Goal: Task Accomplishment & Management: Manage account settings

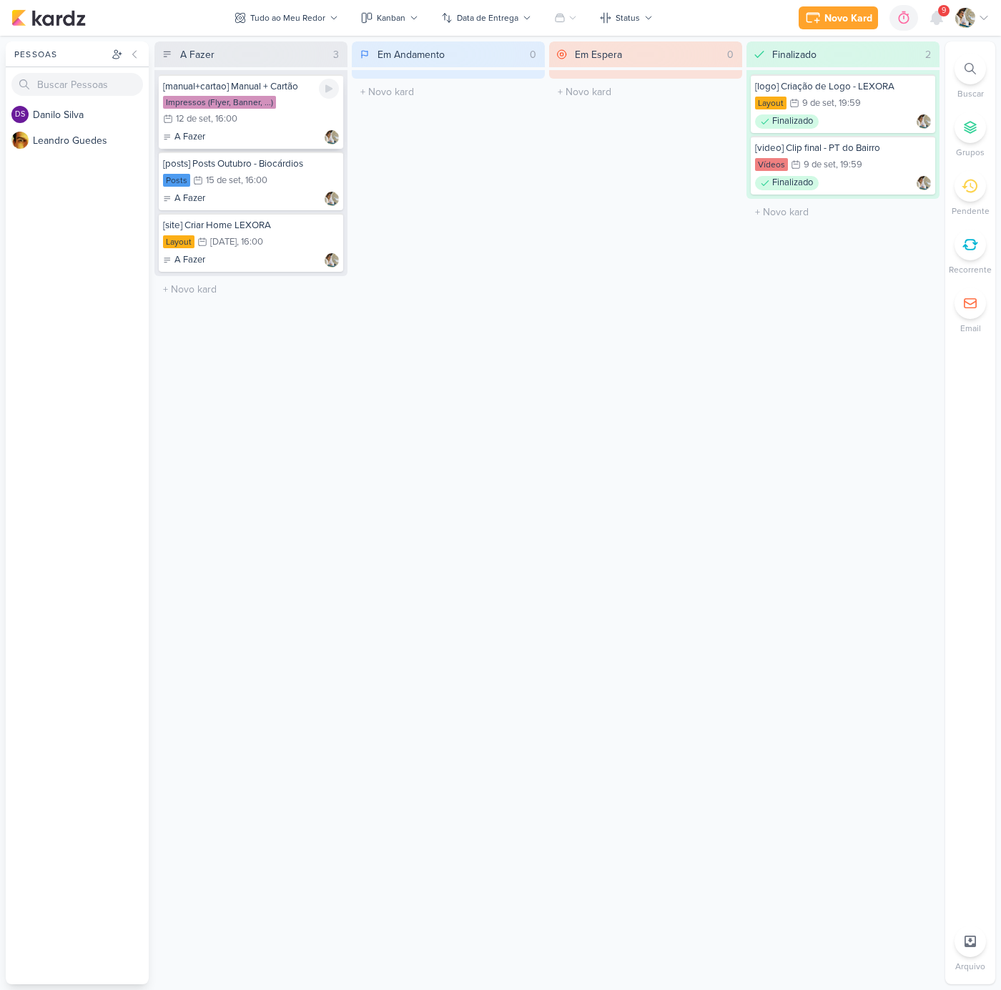
click at [282, 123] on div "Impressos (Flyer, Banner, ...) 12/9 [DATE] 16:00" at bounding box center [251, 111] width 176 height 31
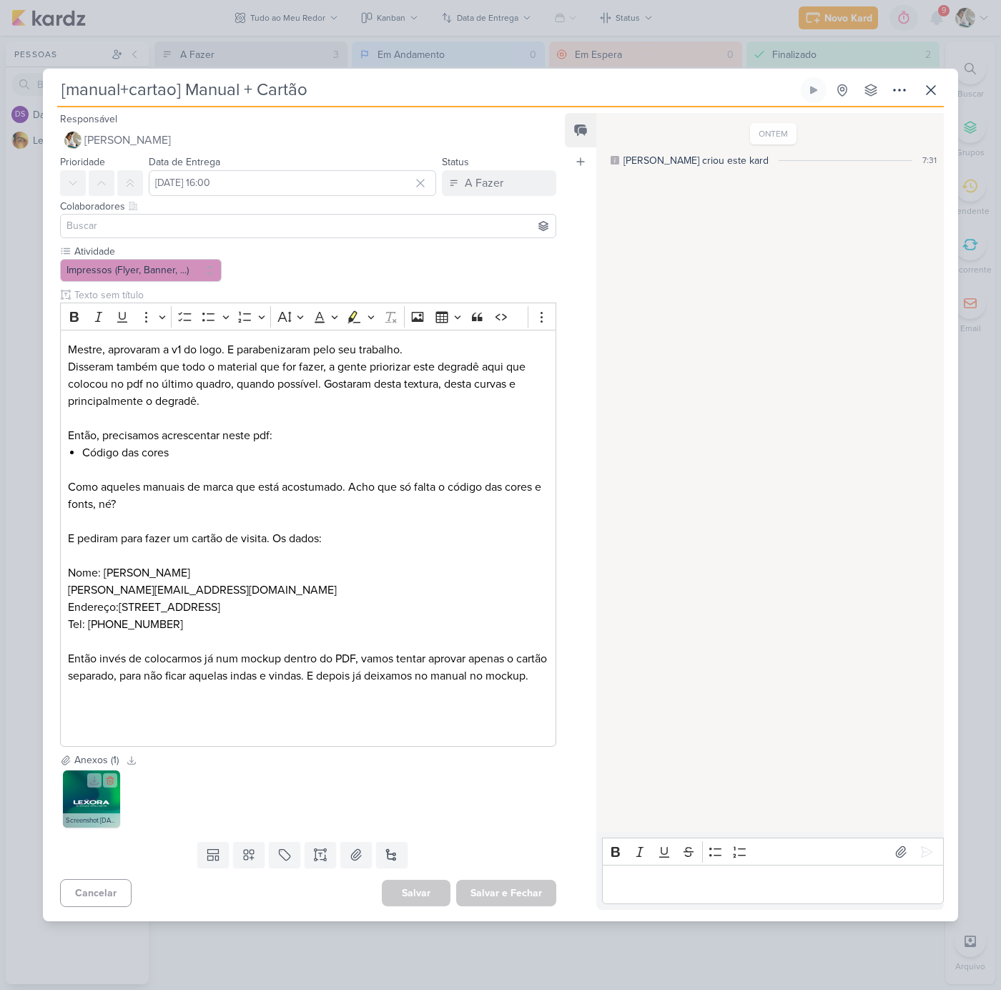
click at [93, 810] on img at bounding box center [91, 798] width 57 height 57
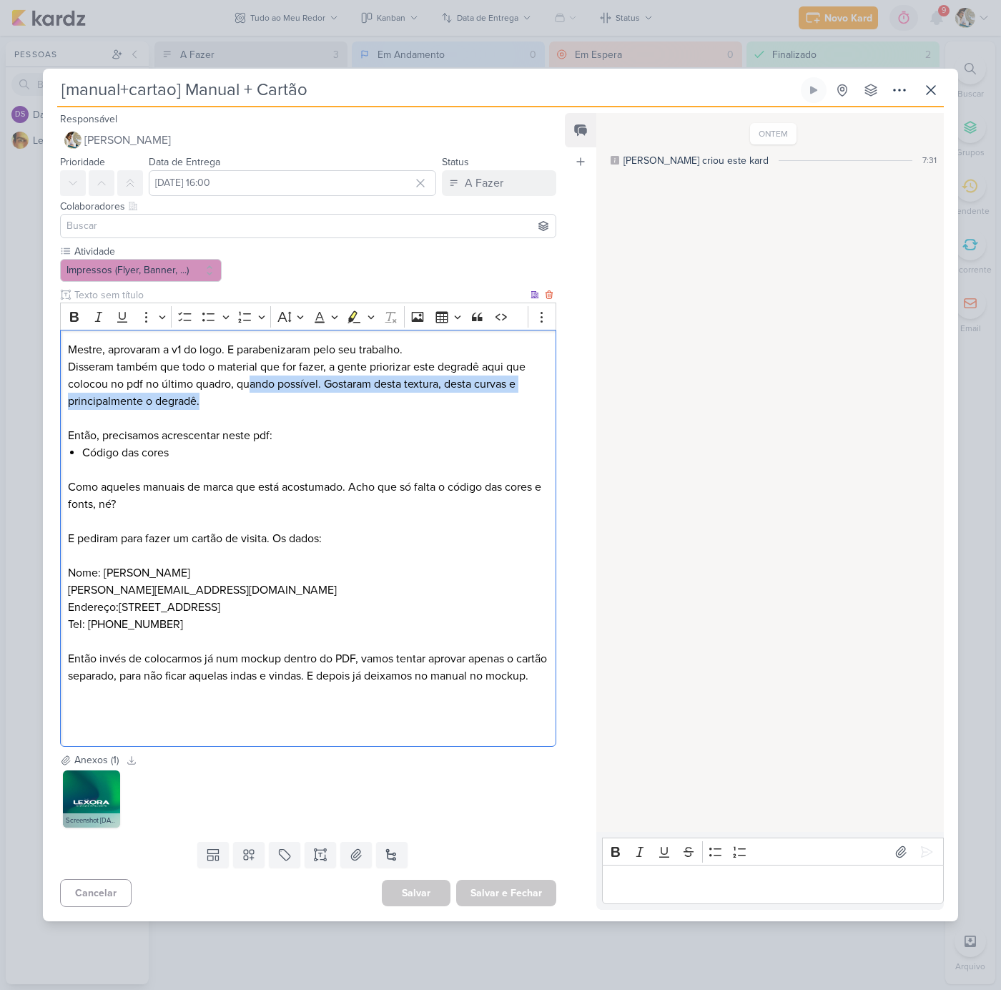
drag, startPoint x: 251, startPoint y: 377, endPoint x: 376, endPoint y: 388, distance: 125.6
click at [376, 388] on p "Disseram também que todo o material que for fazer, a gente priorizar este degra…" at bounding box center [308, 383] width 480 height 51
click at [162, 398] on p "Disseram também que todo o material que for fazer, a gente priorizar este degra…" at bounding box center [308, 383] width 480 height 51
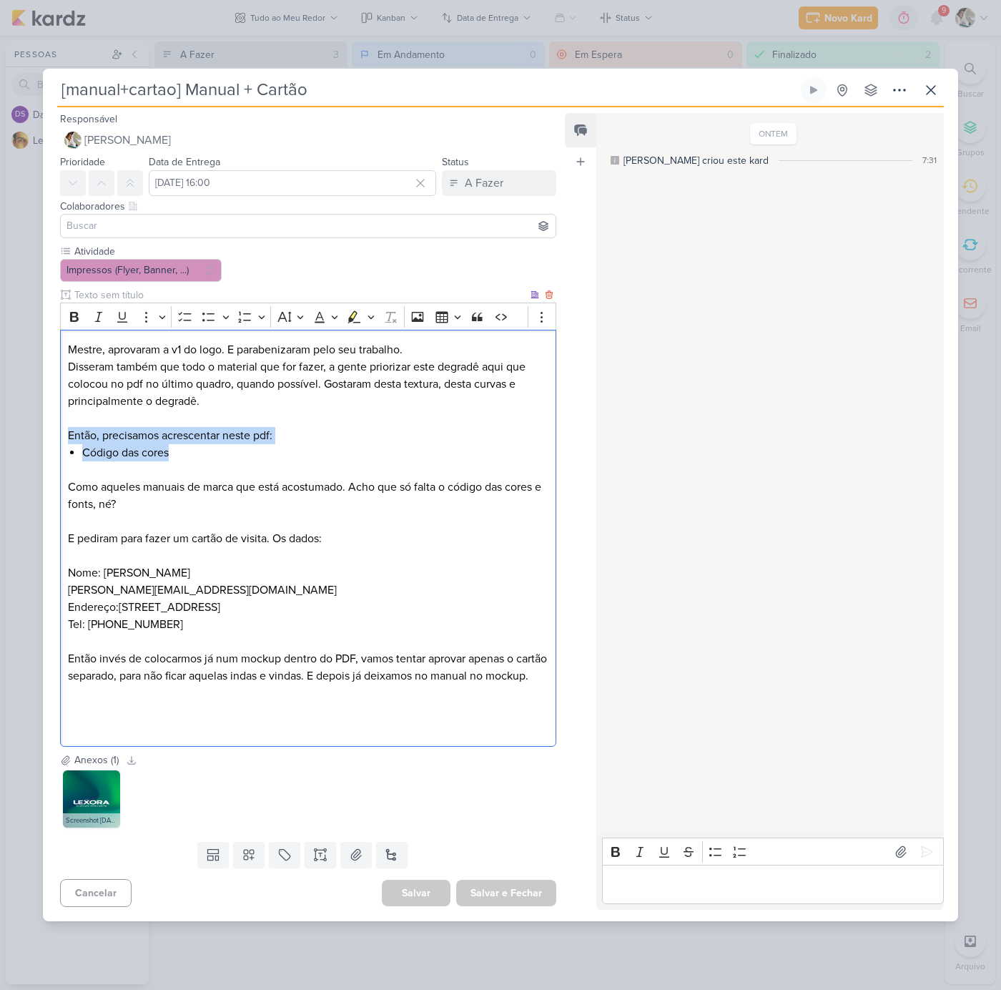
drag, startPoint x: 64, startPoint y: 424, endPoint x: 290, endPoint y: 440, distance: 225.8
click at [290, 440] on div "Mestre, aprovaram a v1 do logo. E parabenizaram pelo seu trabalho. Disseram tam…" at bounding box center [308, 538] width 496 height 417
click at [168, 444] on li "Código das cores" at bounding box center [315, 452] width 466 height 17
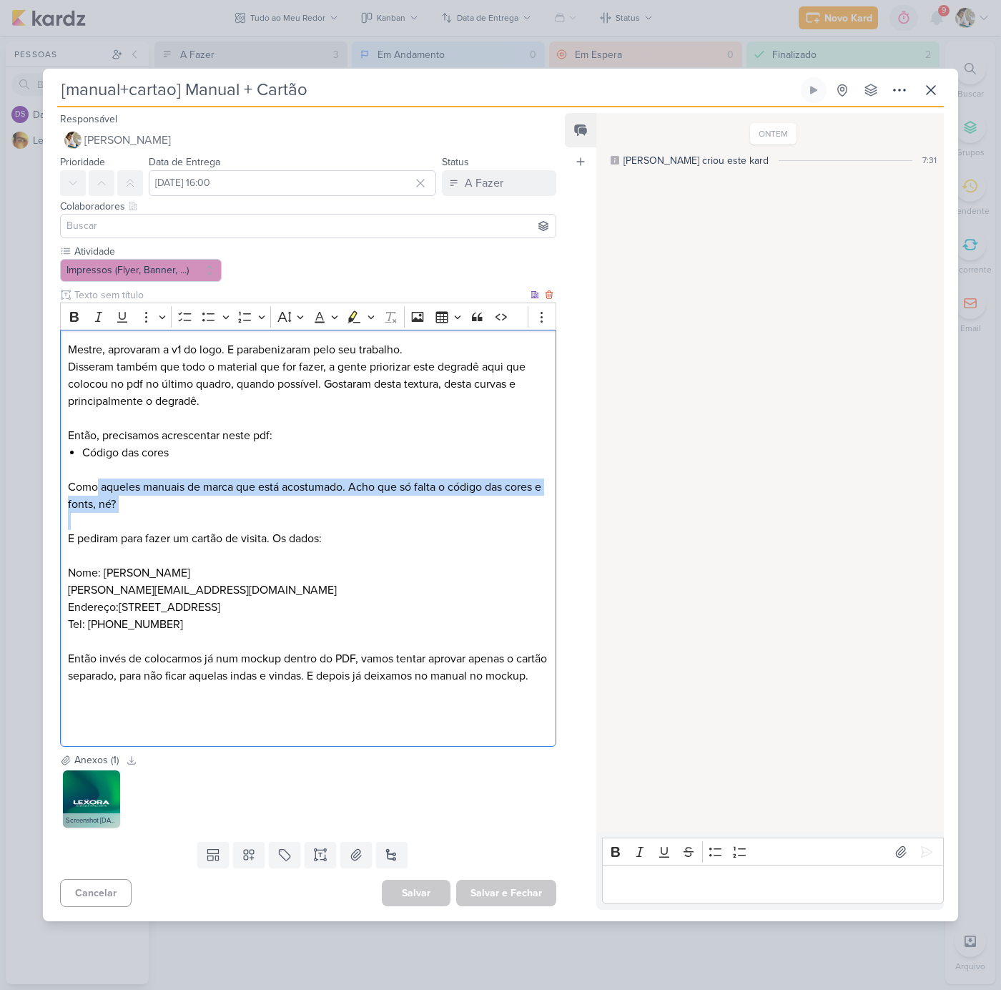
drag, startPoint x: 97, startPoint y: 483, endPoint x: 162, endPoint y: 508, distance: 69.7
click at [193, 505] on div "Mestre, aprovaram a v1 do logo. E parabenizaram pelo seu trabalho. Disseram tam…" at bounding box center [308, 538] width 496 height 417
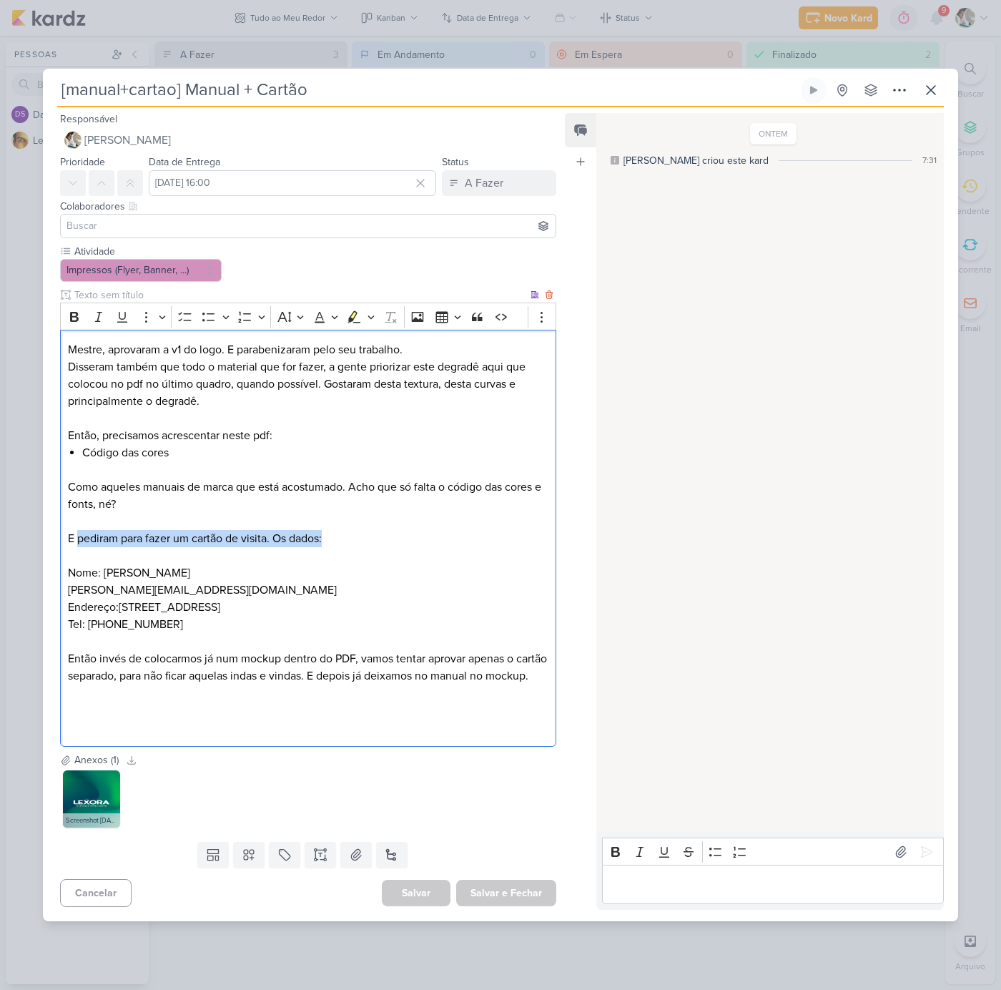
drag, startPoint x: 76, startPoint y: 532, endPoint x: 380, endPoint y: 528, distance: 303.9
click at [380, 530] on p "E pediram para fazer um cartão de visita. Os dados:" at bounding box center [308, 538] width 480 height 17
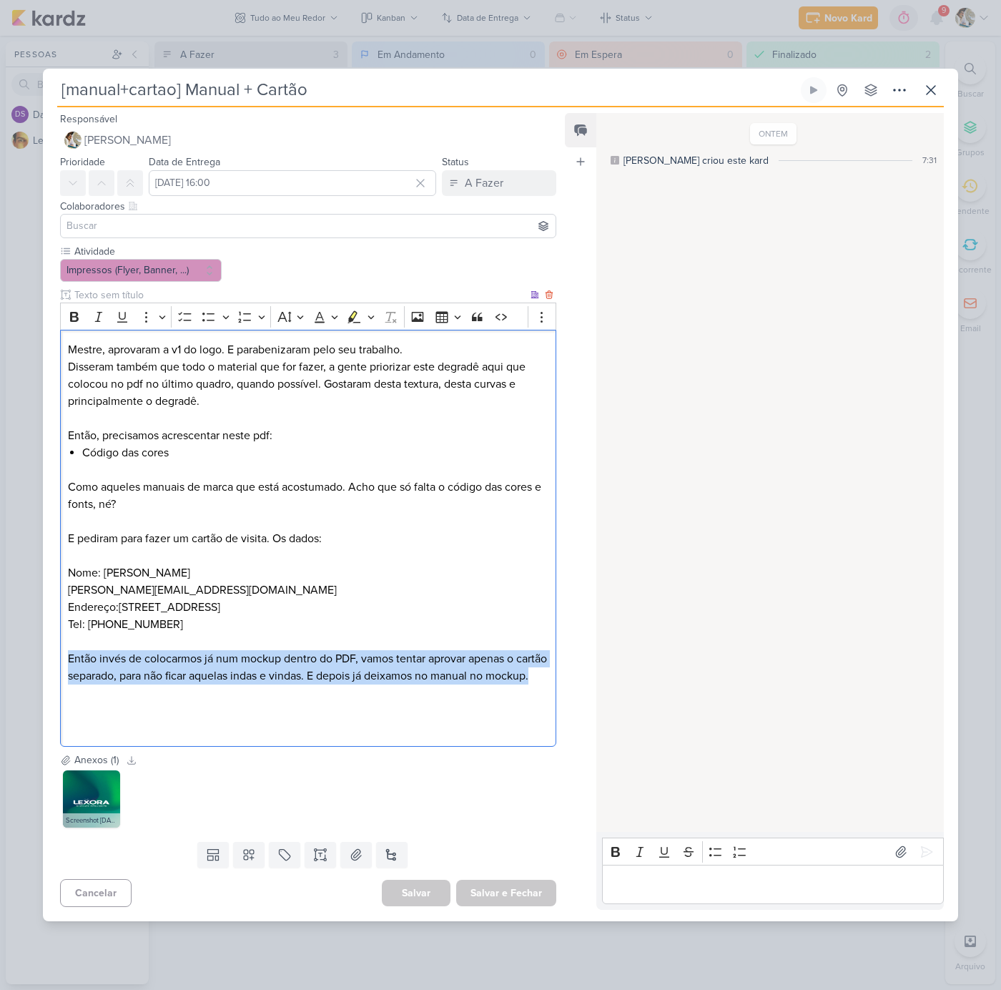
drag, startPoint x: 66, startPoint y: 651, endPoint x: 134, endPoint y: 689, distance: 77.8
click at [134, 689] on div "Mestre, aprovaram a v1 do logo. E parabenizaram pelo seu trabalho. Disseram tam…" at bounding box center [308, 538] width 496 height 417
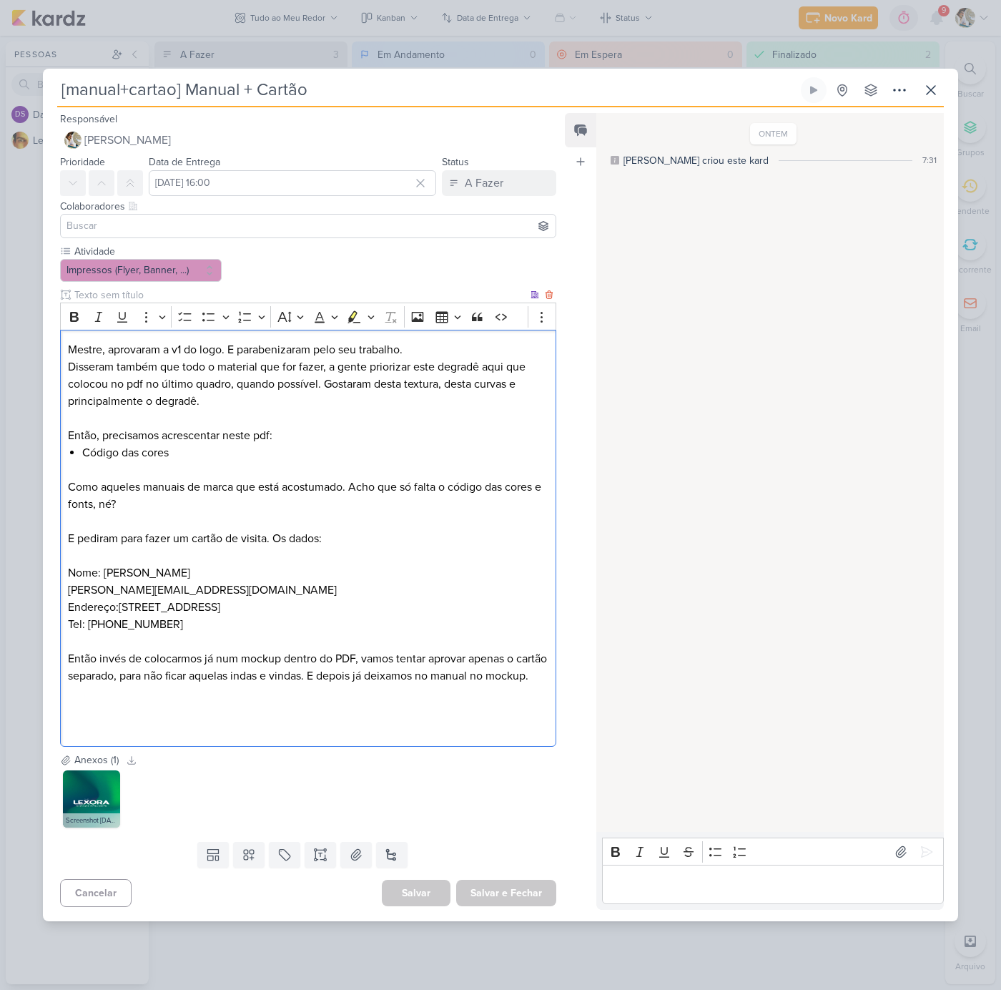
click at [183, 619] on p "Tel: [PHONE_NUMBER]" at bounding box center [308, 624] width 480 height 17
drag, startPoint x: 217, startPoint y: 616, endPoint x: 34, endPoint y: 564, distance: 190.8
click at [34, 564] on div "[manual+cartao] Manual + Cartão Criado por [PERSON_NAME]" at bounding box center [500, 495] width 1001 height 990
copy div "Nome: [PERSON_NAME] [PERSON_NAME][EMAIL_ADDRESS][DOMAIN_NAME] Endereço: [STREET…"
click at [511, 171] on button "A Fazer" at bounding box center [499, 183] width 114 height 26
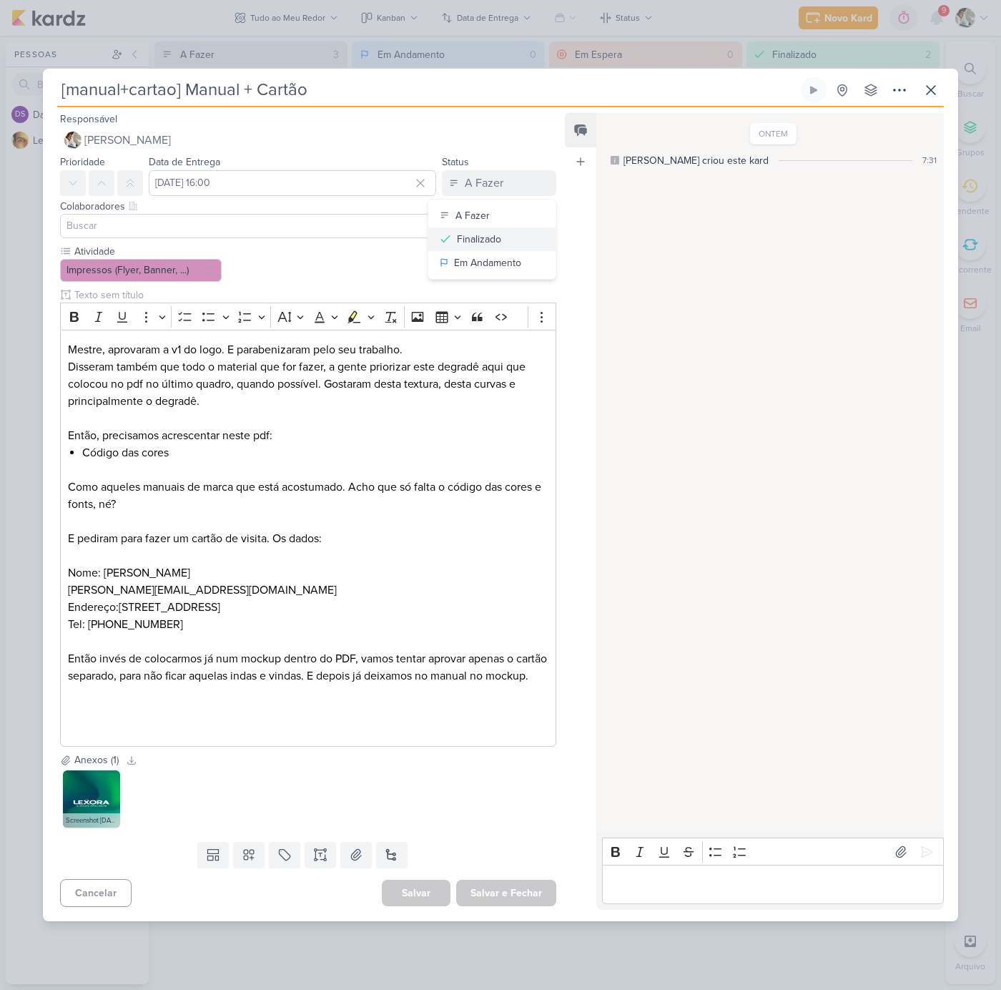
click at [478, 232] on div "Finalizado" at bounding box center [479, 239] width 44 height 15
click at [641, 884] on p "Editor editing area: main" at bounding box center [772, 884] width 327 height 17
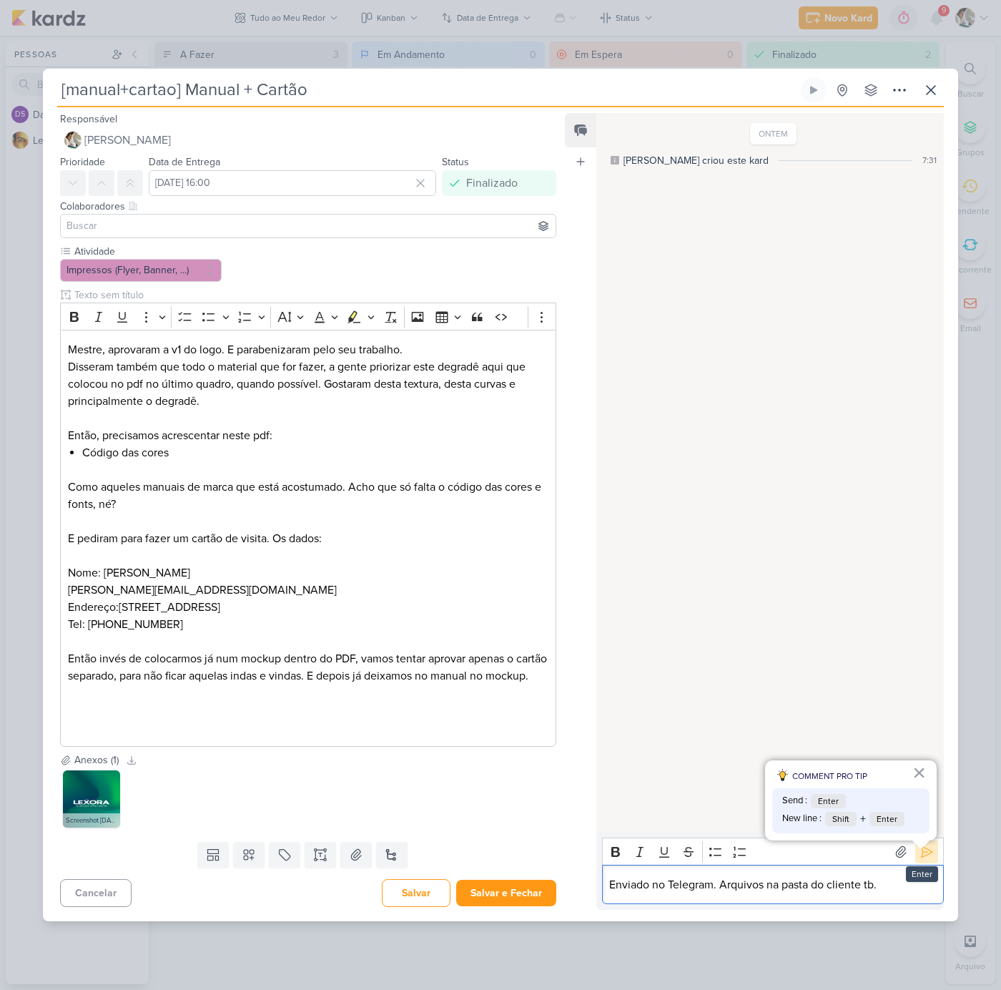
click at [928, 863] on button at bounding box center [926, 851] width 23 height 23
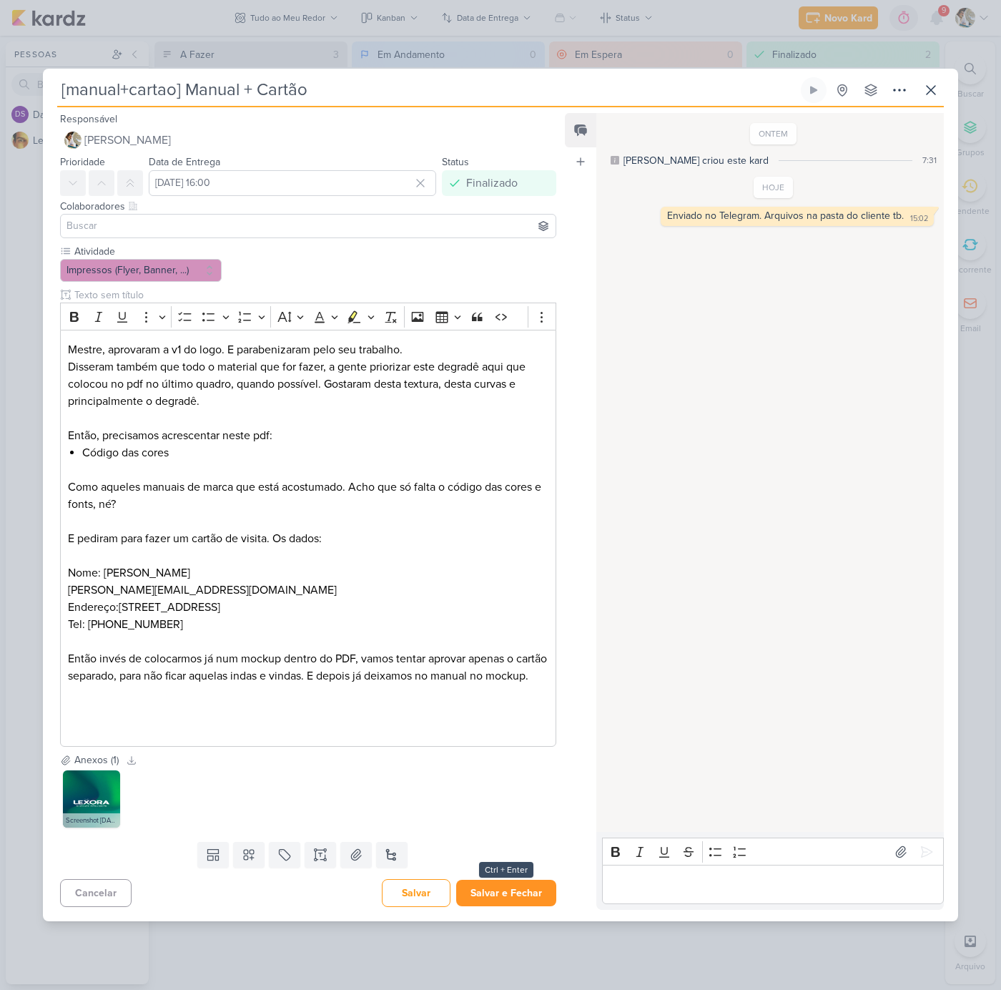
click at [508, 901] on button "Salvar e Fechar" at bounding box center [506, 892] width 100 height 26
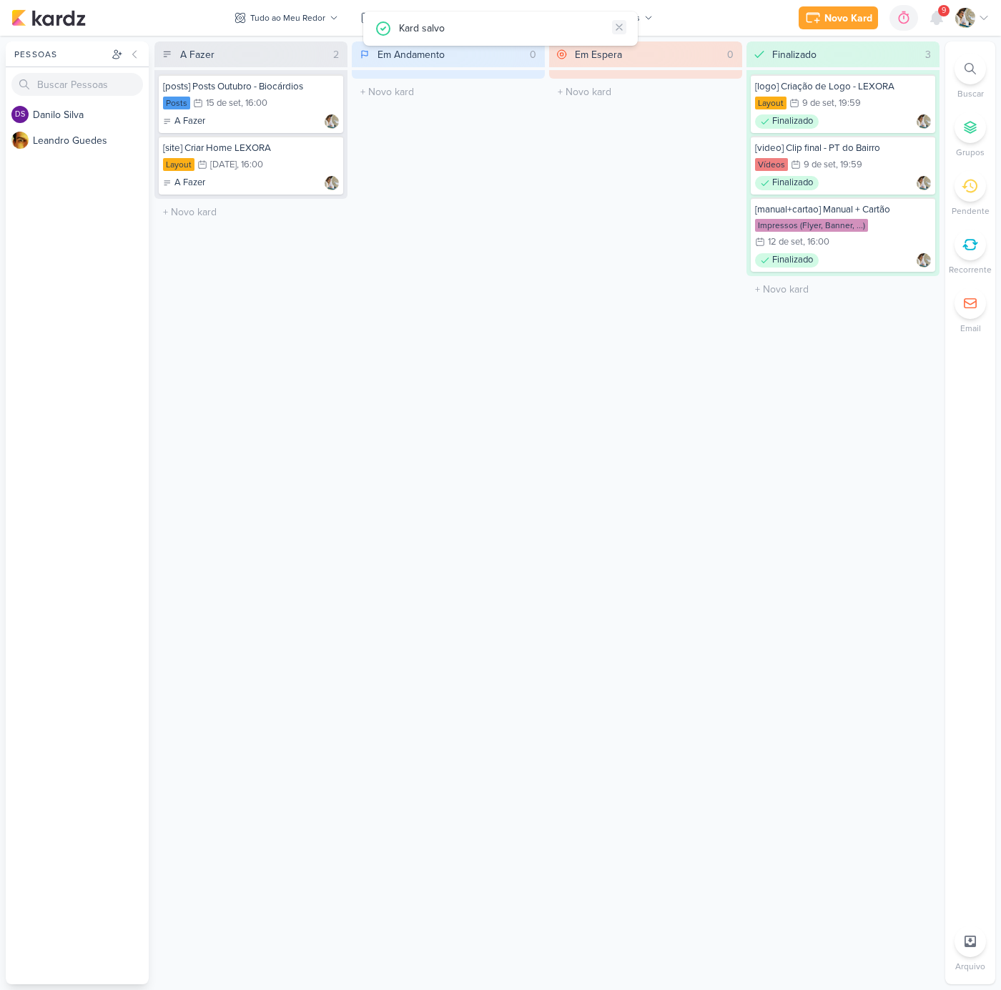
click at [621, 27] on icon at bounding box center [618, 26] width 11 height 11
